Goal: Book appointment/travel/reservation

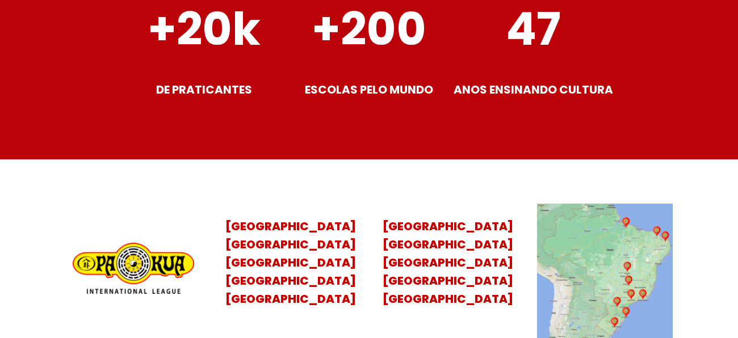
scroll to position [4426, 0]
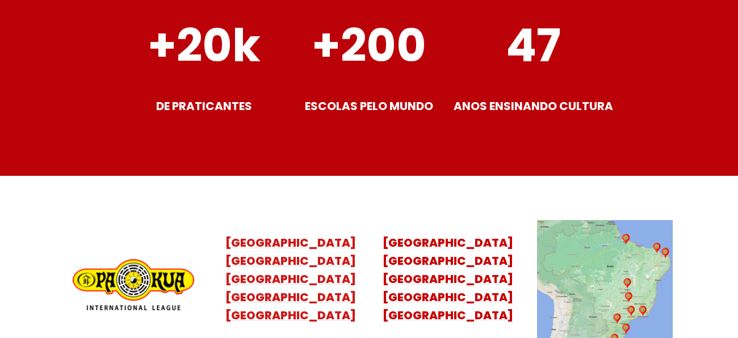
click at [279, 284] on mark "[GEOGRAPHIC_DATA] [GEOGRAPHIC_DATA] [GEOGRAPHIC_DATA] [GEOGRAPHIC_DATA]" at bounding box center [290, 288] width 131 height 70
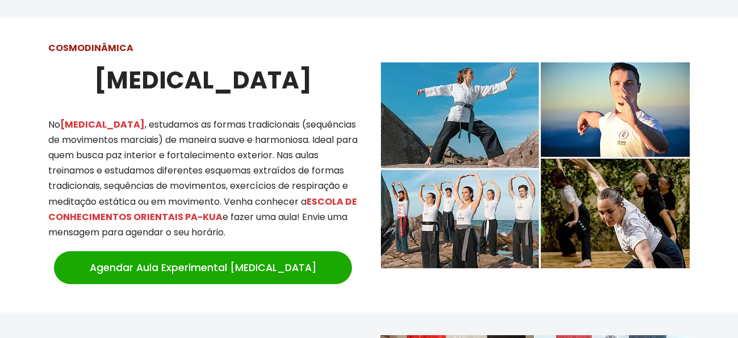
scroll to position [986, 0]
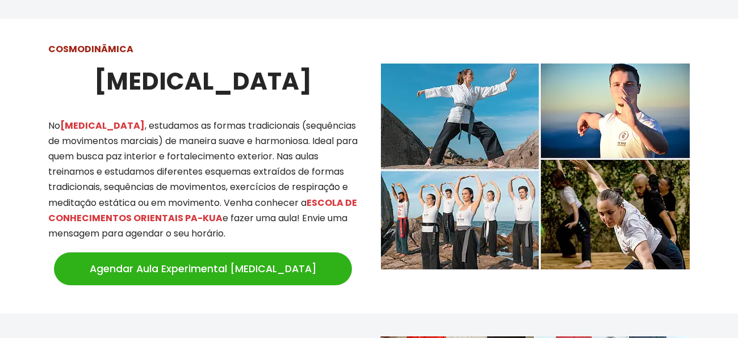
click at [217, 256] on link "Agendar Aula Experimental [MEDICAL_DATA]" at bounding box center [203, 269] width 298 height 33
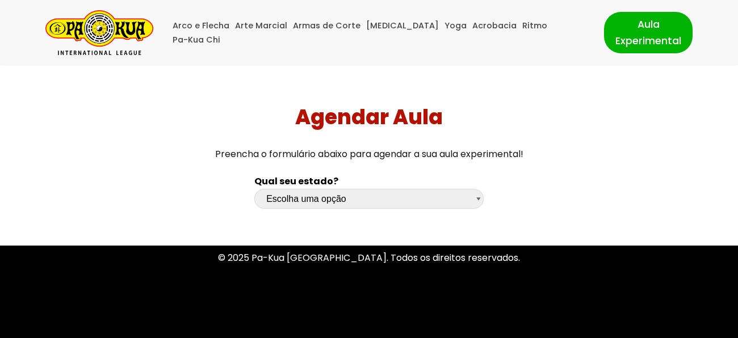
click at [480, 199] on select "Escolha uma opção Rio Grande do Sul Santa Catarina Paraná São Paulo Rio de Jane…" at bounding box center [368, 199] width 229 height 20
select select "sp"
click at [254, 189] on select "Escolha uma opção Rio Grande do Sul Santa Catarina Paraná São Paulo Rio de Jane…" at bounding box center [368, 199] width 229 height 20
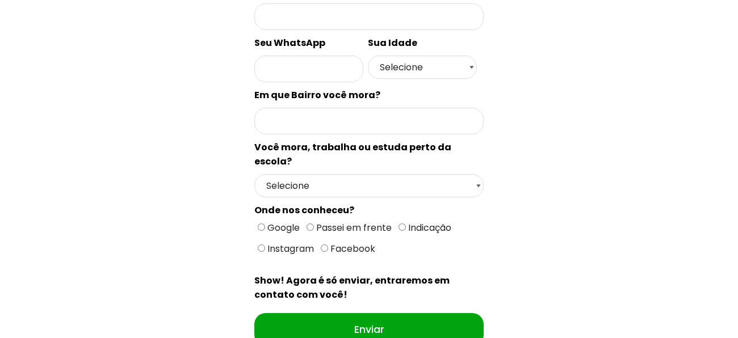
scroll to position [458, 0]
click at [478, 174] on select "Selecione Moro Perto Trabalho Perto Estudo Perto Passo Perto" at bounding box center [368, 185] width 229 height 23
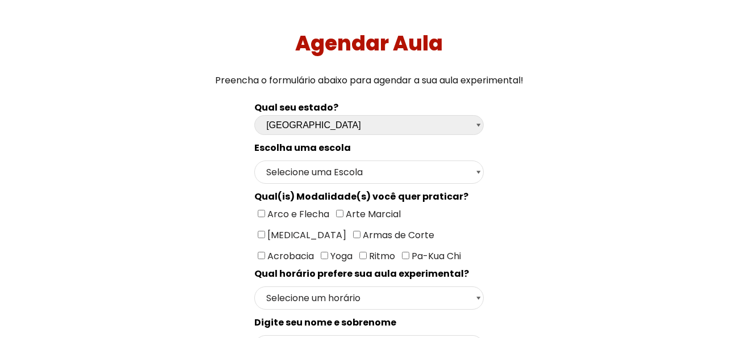
scroll to position [89, 0]
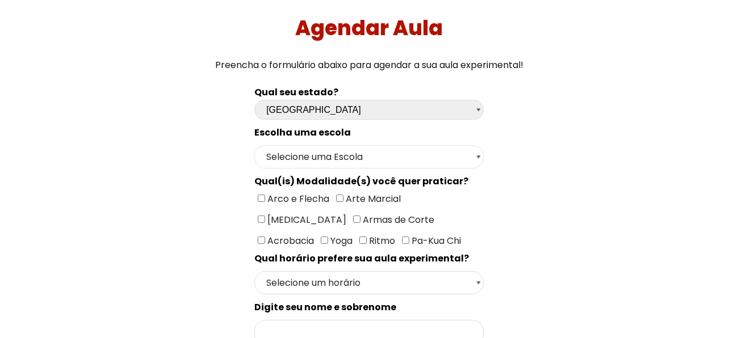
click at [479, 157] on select "Selecione uma Escola São Paulo - Escola Santa Cruz São Paulo - Escola Ana Rosa …" at bounding box center [368, 156] width 229 height 23
